Goal: Communication & Community: Connect with others

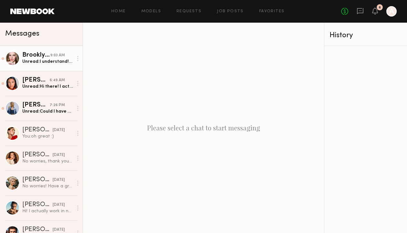
click at [49, 59] on div "Unread: I understand! That’s my typical rate for inside the county :) Excited t…" at bounding box center [47, 61] width 51 height 6
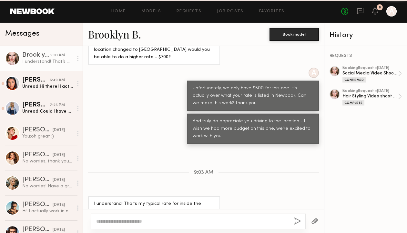
scroll to position [374, 0]
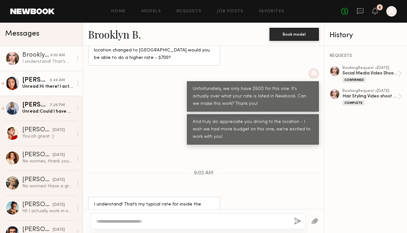
click at [48, 90] on link "[PERSON_NAME] 6:49 AM Unread: Hi there! I actually have a shoot from 11-3 [DATE…" at bounding box center [41, 83] width 83 height 25
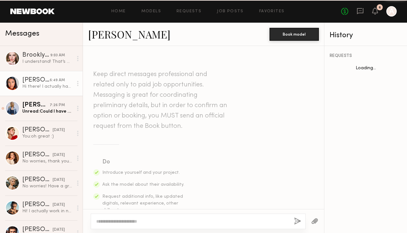
scroll to position [265, 0]
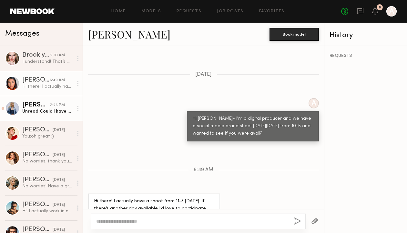
click at [45, 107] on div "[PERSON_NAME]" at bounding box center [35, 105] width 27 height 6
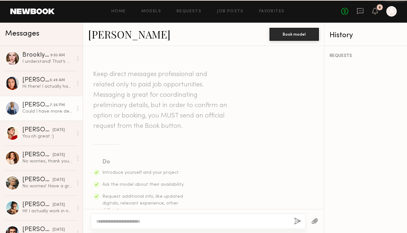
scroll to position [324, 0]
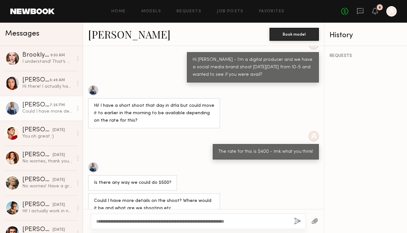
click at [253, 220] on textarea "**********" at bounding box center [192, 221] width 193 height 6
drag, startPoint x: 265, startPoint y: 220, endPoint x: 91, endPoint y: 181, distance: 178.2
click at [92, 183] on div "Keep direct messages professional and related only to paid job opportunities. M…" at bounding box center [203, 139] width 241 height 187
type textarea "**********"
click at [296, 220] on button "button" at bounding box center [297, 221] width 7 height 8
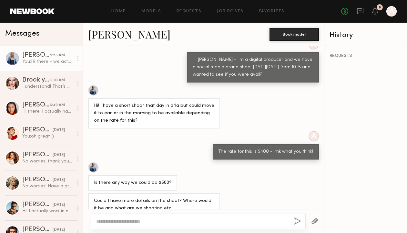
scroll to position [448, 0]
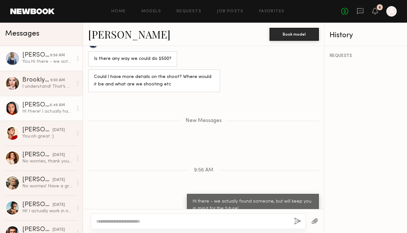
click at [31, 111] on div "Hi there! I actually have a shoot from 11-3 [DATE]. If there’s another day avai…" at bounding box center [47, 111] width 51 height 6
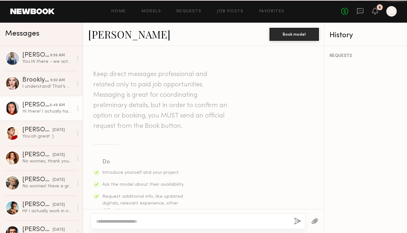
scroll to position [265, 0]
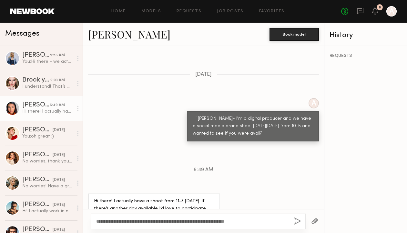
type textarea "**********"
click at [298, 222] on button "button" at bounding box center [297, 221] width 7 height 8
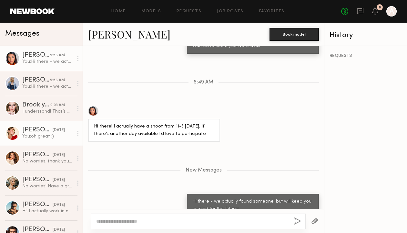
click at [49, 133] on div "You: oh great :)" at bounding box center [47, 136] width 51 height 6
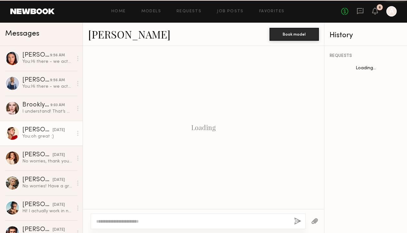
scroll to position [271, 0]
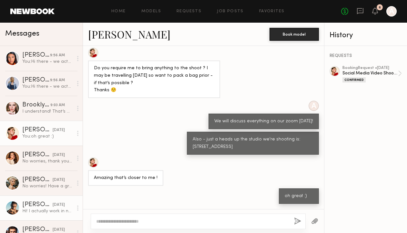
click at [46, 198] on link "[PERSON_NAME] [DATE] Hi! I actually work in nyc this week! I get back [DATE] mo…" at bounding box center [41, 207] width 83 height 25
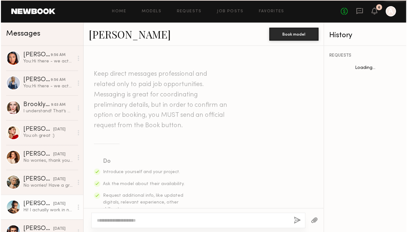
scroll to position [223, 0]
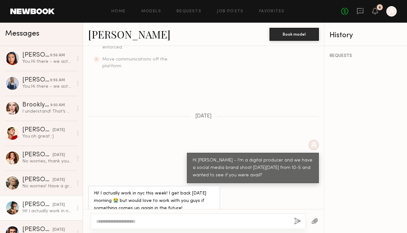
click at [107, 37] on link "[PERSON_NAME]" at bounding box center [129, 34] width 82 height 14
